Goal: Use online tool/utility: Utilize a website feature to perform a specific function

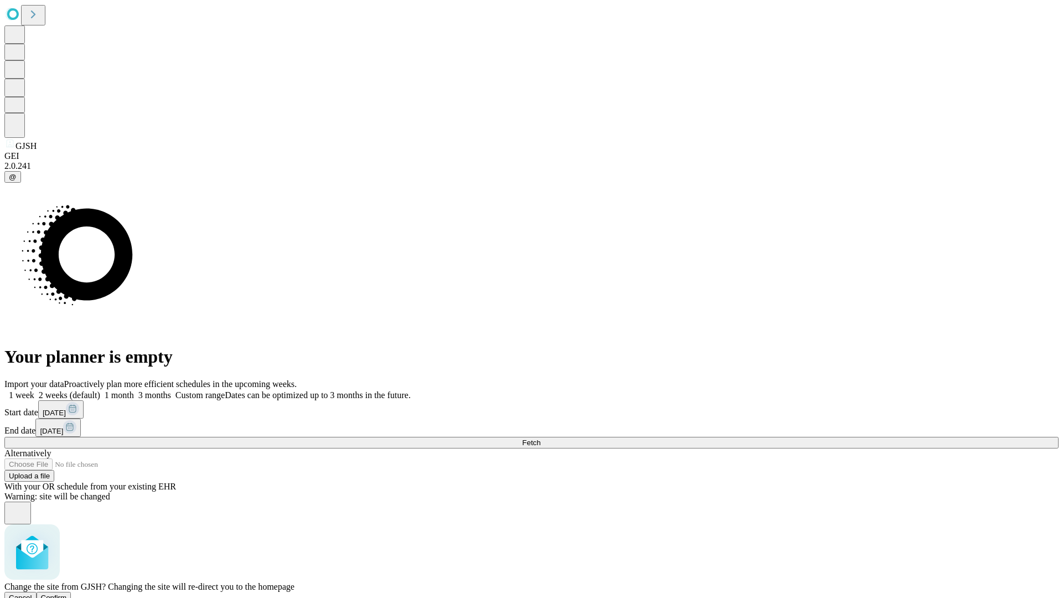
click at [67, 593] on span "Confirm" at bounding box center [54, 597] width 26 height 8
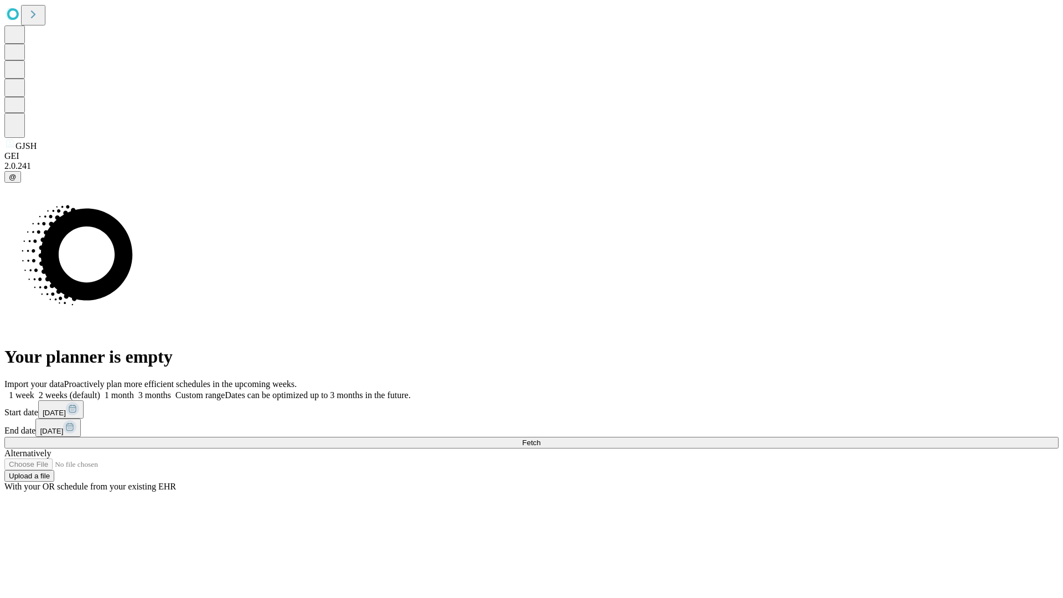
click at [34, 390] on label "1 week" at bounding box center [19, 394] width 30 height 9
click at [540, 438] on span "Fetch" at bounding box center [531, 442] width 18 height 8
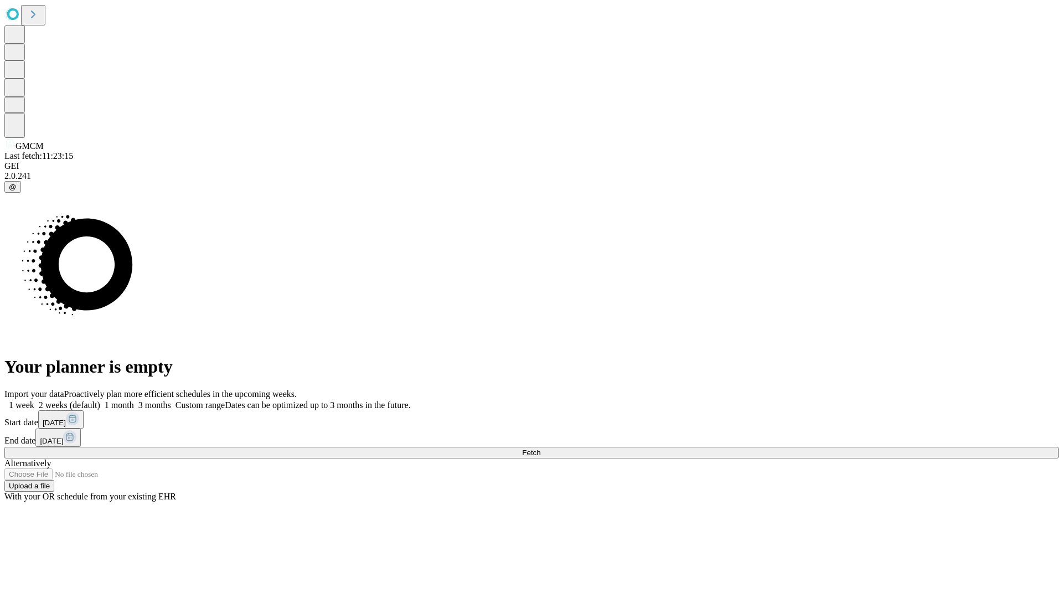
click at [34, 400] on label "1 week" at bounding box center [19, 404] width 30 height 9
click at [540, 448] on span "Fetch" at bounding box center [531, 452] width 18 height 8
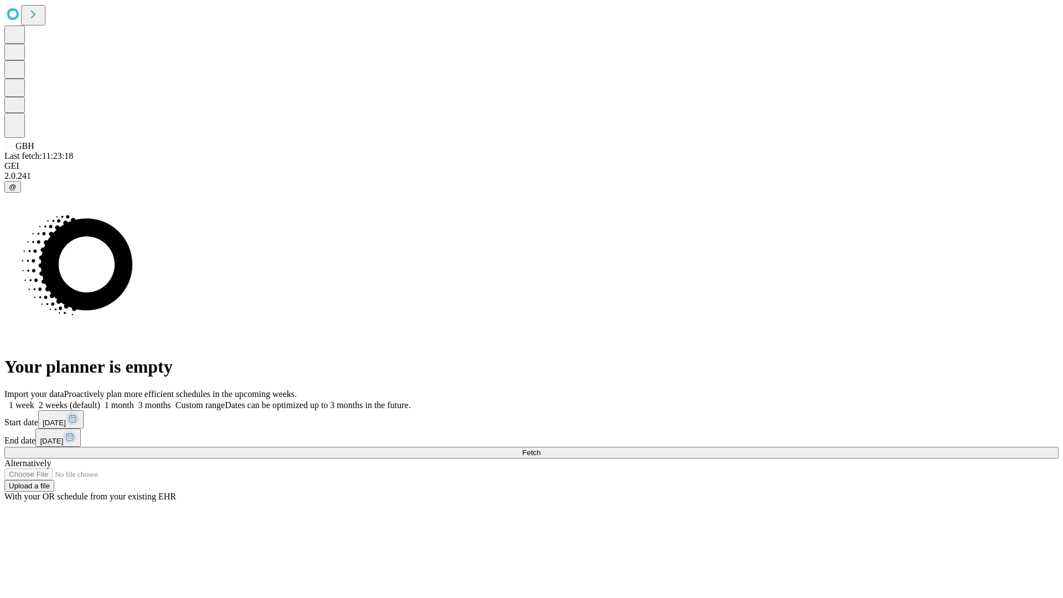
click at [540, 448] on span "Fetch" at bounding box center [531, 452] width 18 height 8
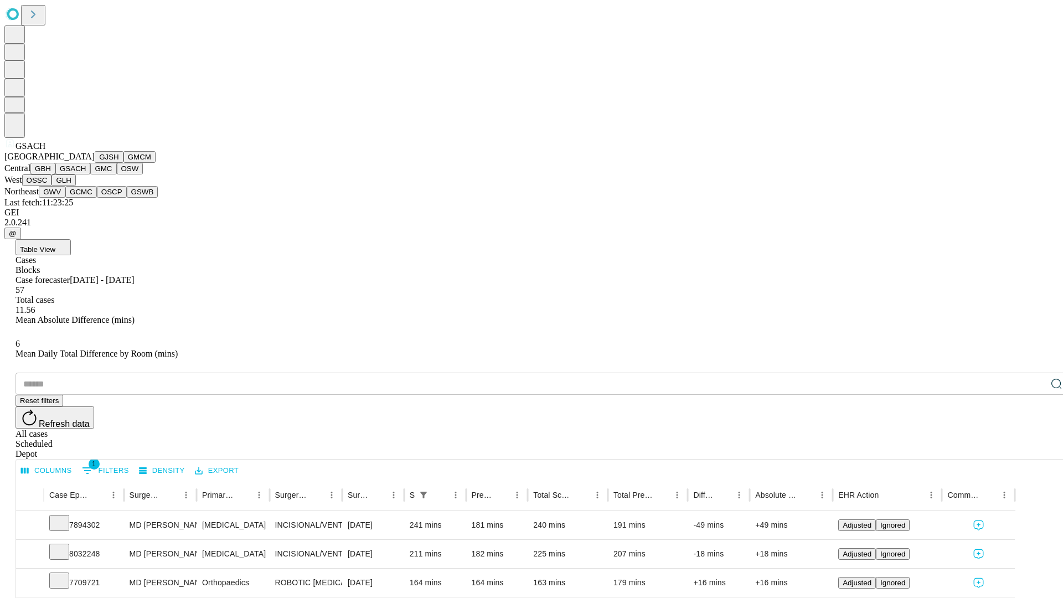
click at [90, 174] on button "GMC" at bounding box center [103, 169] width 26 height 12
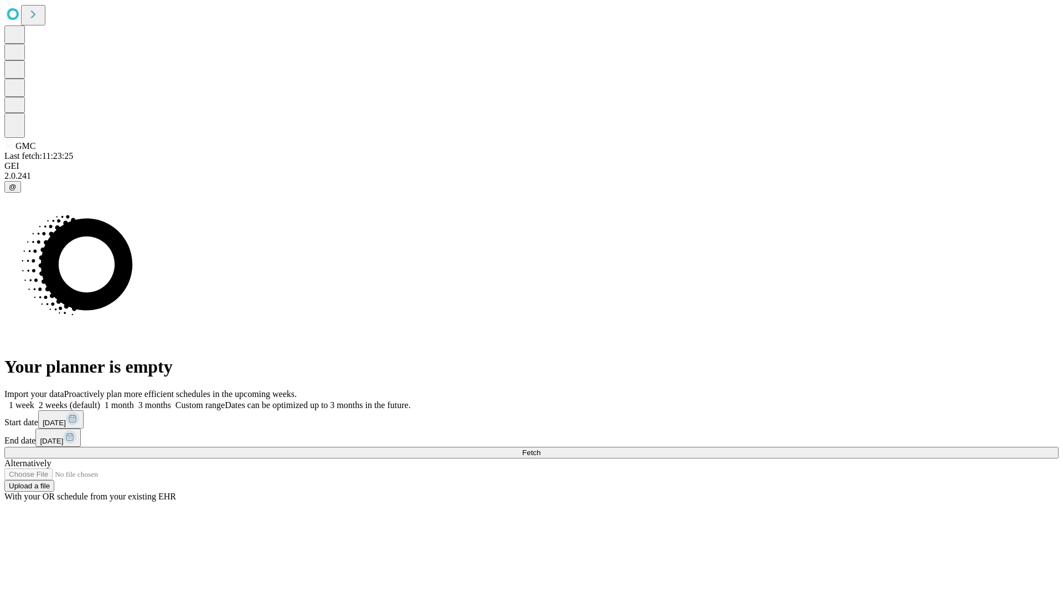
click at [34, 400] on label "1 week" at bounding box center [19, 404] width 30 height 9
click at [540, 448] on span "Fetch" at bounding box center [531, 452] width 18 height 8
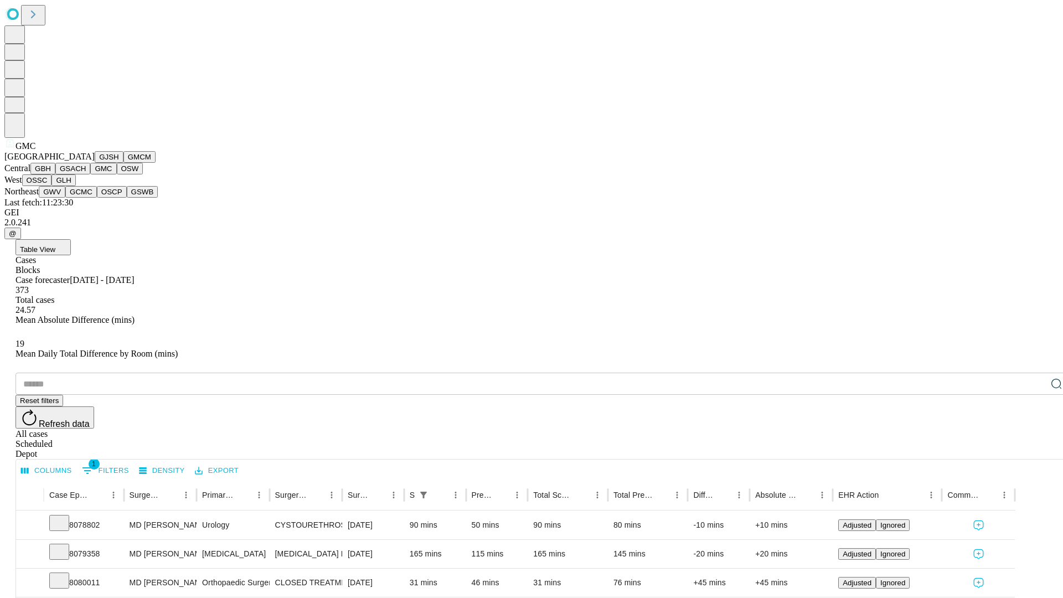
click at [117, 174] on button "OSW" at bounding box center [130, 169] width 27 height 12
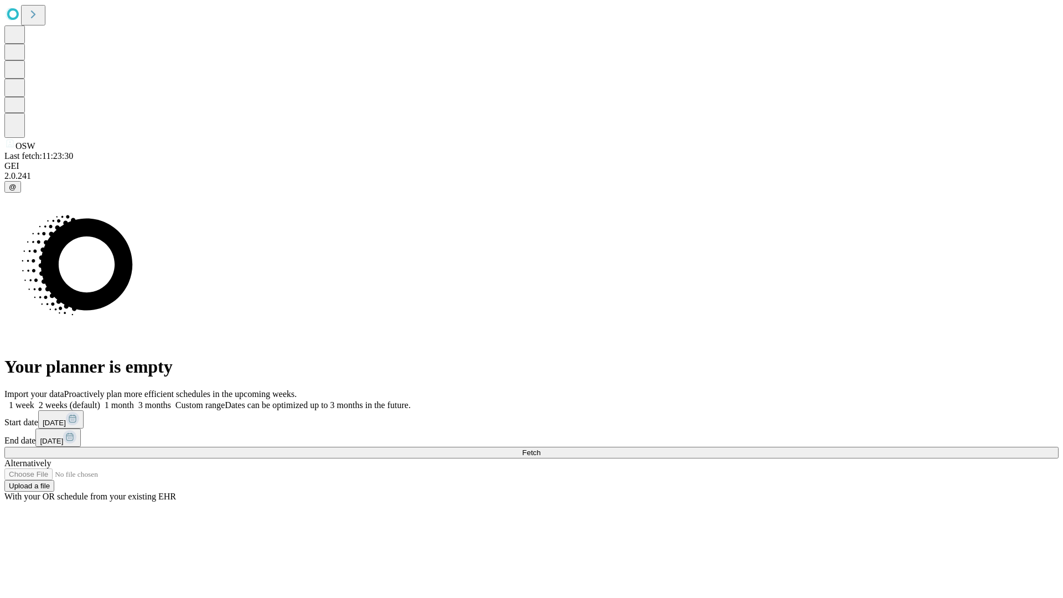
click at [34, 400] on label "1 week" at bounding box center [19, 404] width 30 height 9
click at [540, 448] on span "Fetch" at bounding box center [531, 452] width 18 height 8
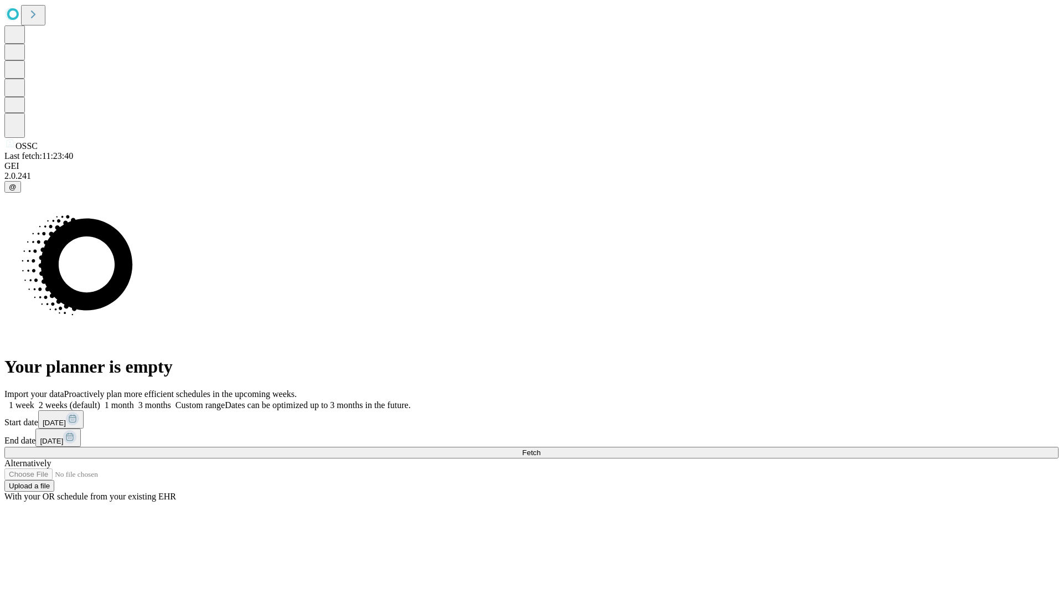
click at [34, 400] on label "1 week" at bounding box center [19, 404] width 30 height 9
click at [540, 448] on span "Fetch" at bounding box center [531, 452] width 18 height 8
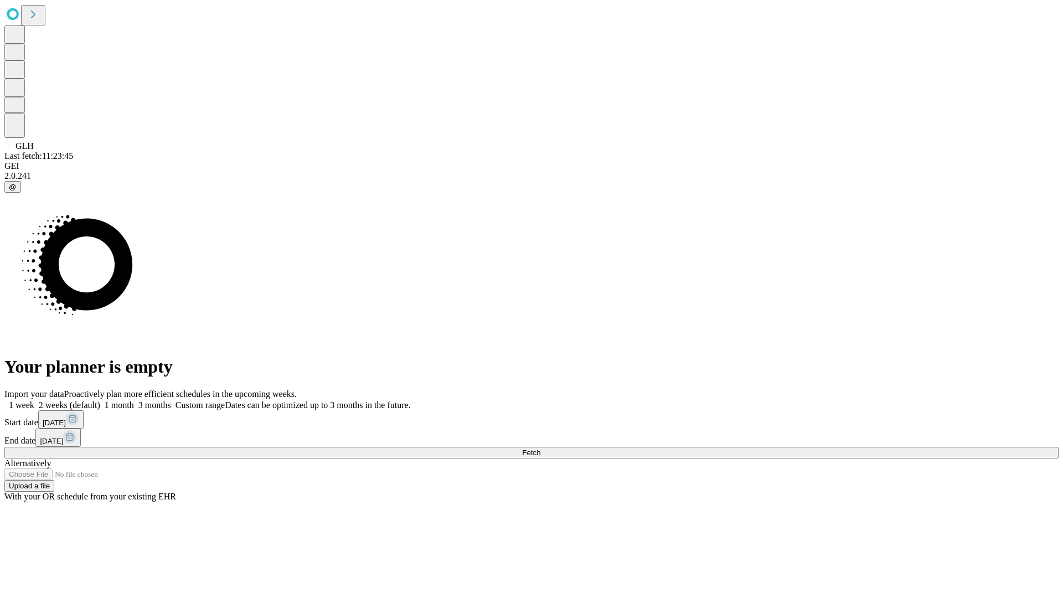
click at [34, 400] on label "1 week" at bounding box center [19, 404] width 30 height 9
click at [540, 448] on span "Fetch" at bounding box center [531, 452] width 18 height 8
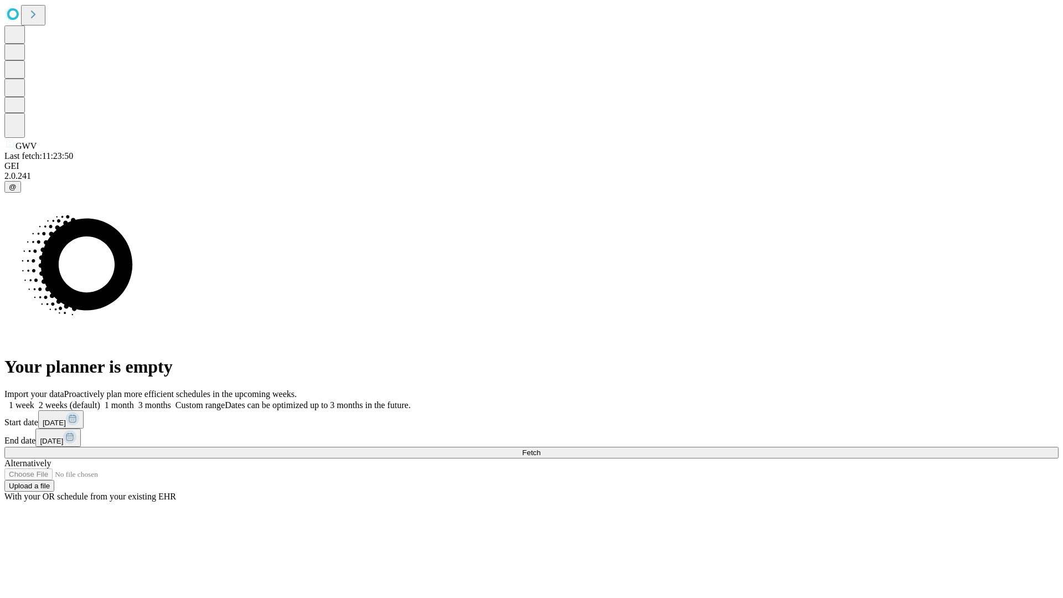
click at [34, 400] on label "1 week" at bounding box center [19, 404] width 30 height 9
click at [540, 448] on span "Fetch" at bounding box center [531, 452] width 18 height 8
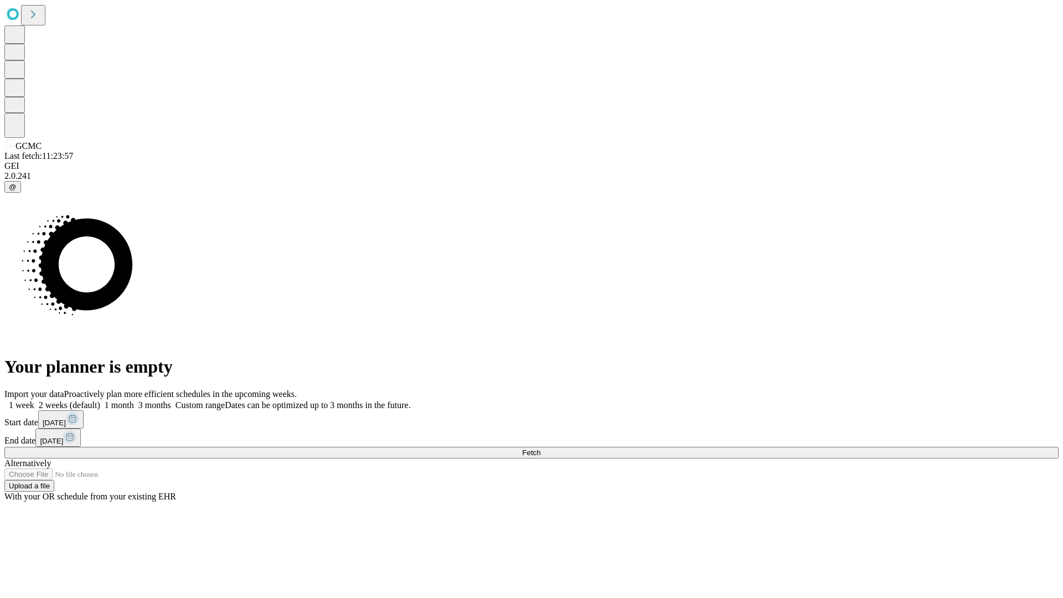
click at [34, 400] on label "1 week" at bounding box center [19, 404] width 30 height 9
click at [540, 448] on span "Fetch" at bounding box center [531, 452] width 18 height 8
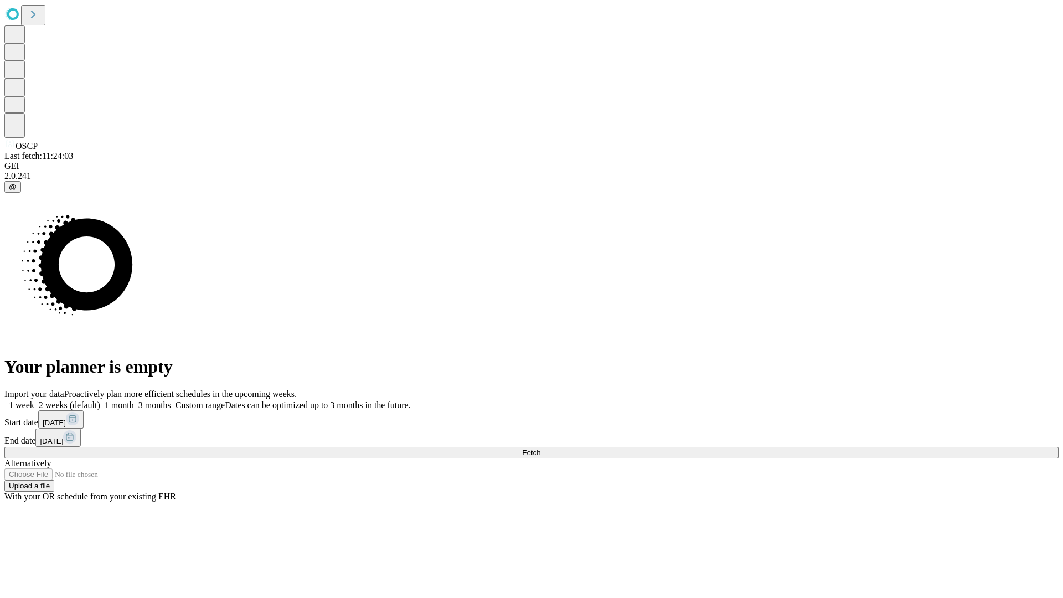
click at [34, 400] on label "1 week" at bounding box center [19, 404] width 30 height 9
click at [540, 448] on span "Fetch" at bounding box center [531, 452] width 18 height 8
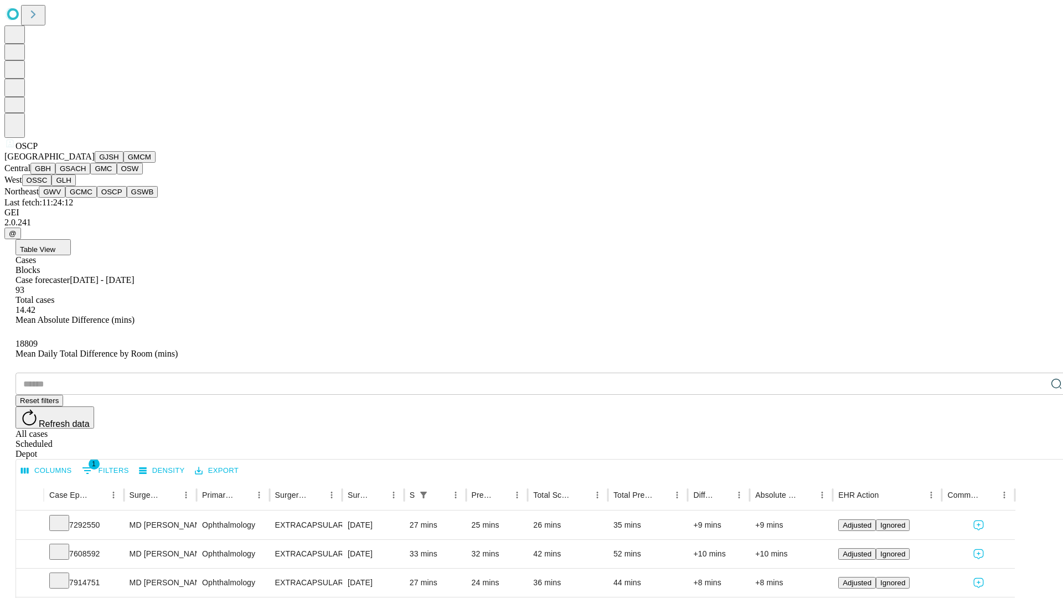
click at [127, 198] on button "GSWB" at bounding box center [143, 192] width 32 height 12
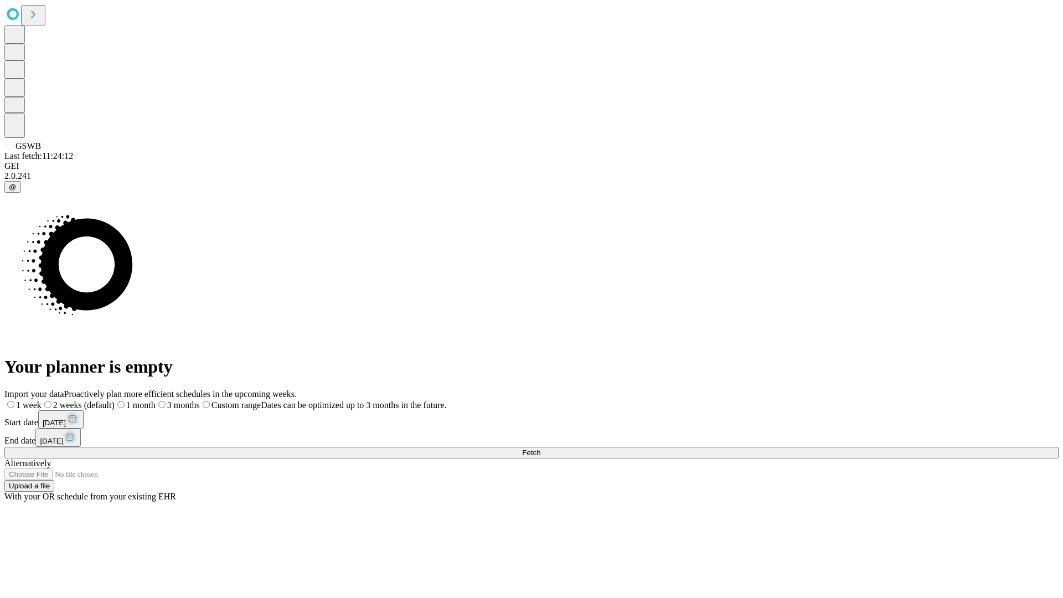
click at [540, 448] on span "Fetch" at bounding box center [531, 452] width 18 height 8
